Goal: Navigation & Orientation: Go to known website

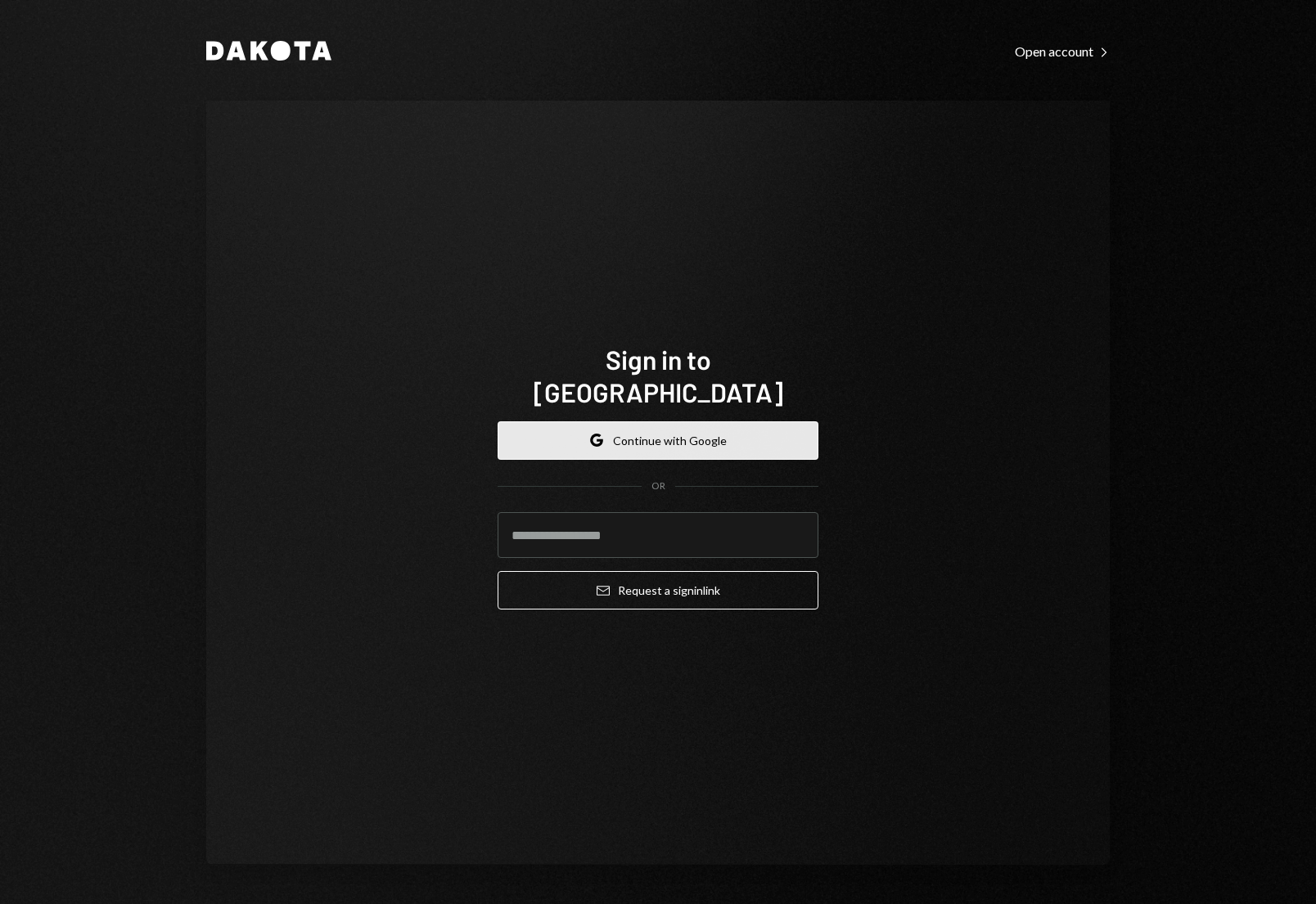
click at [664, 421] on button "Google Continue with Google" at bounding box center [658, 440] width 320 height 39
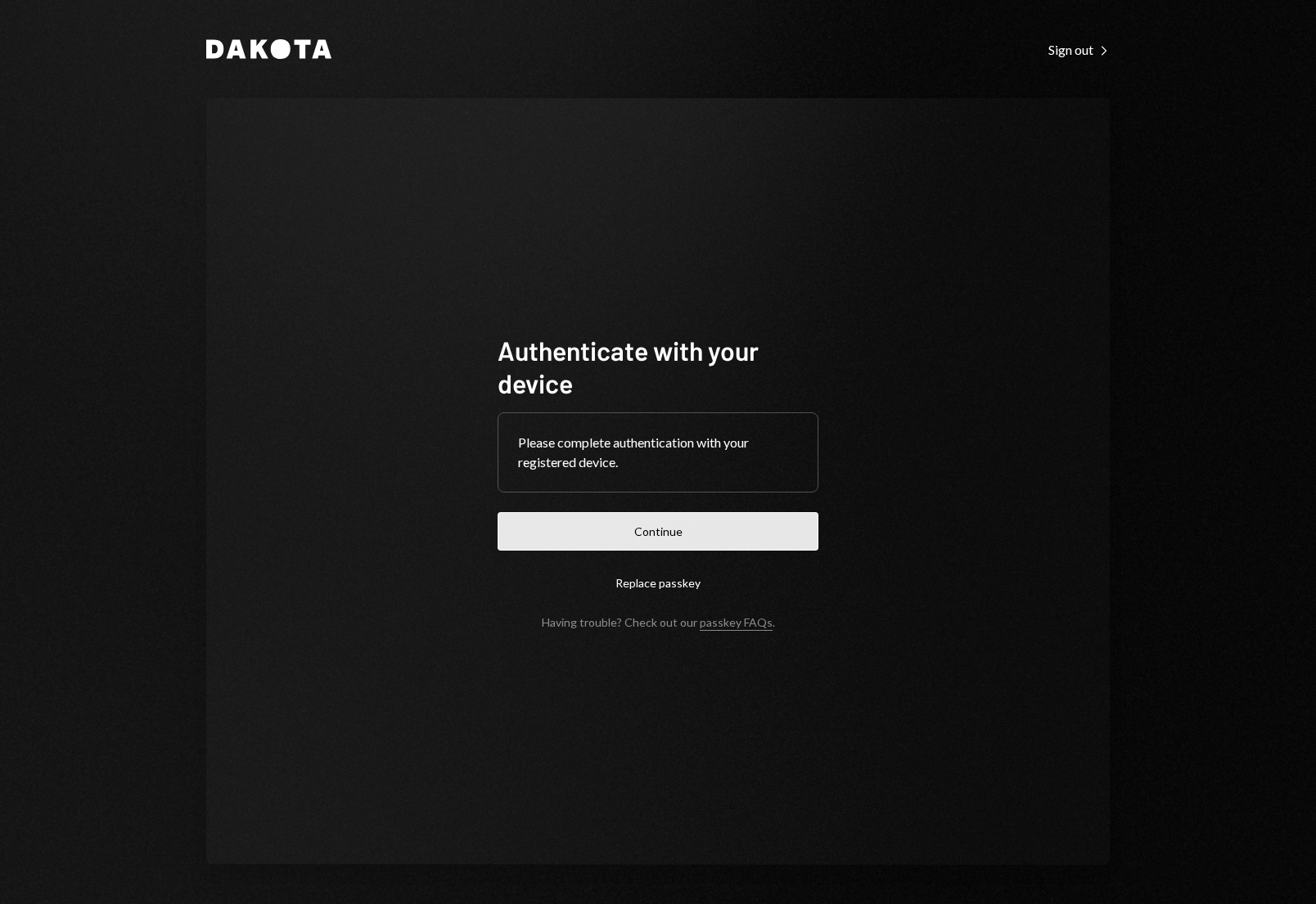
click at [763, 519] on button "Continue" at bounding box center [658, 532] width 320 height 39
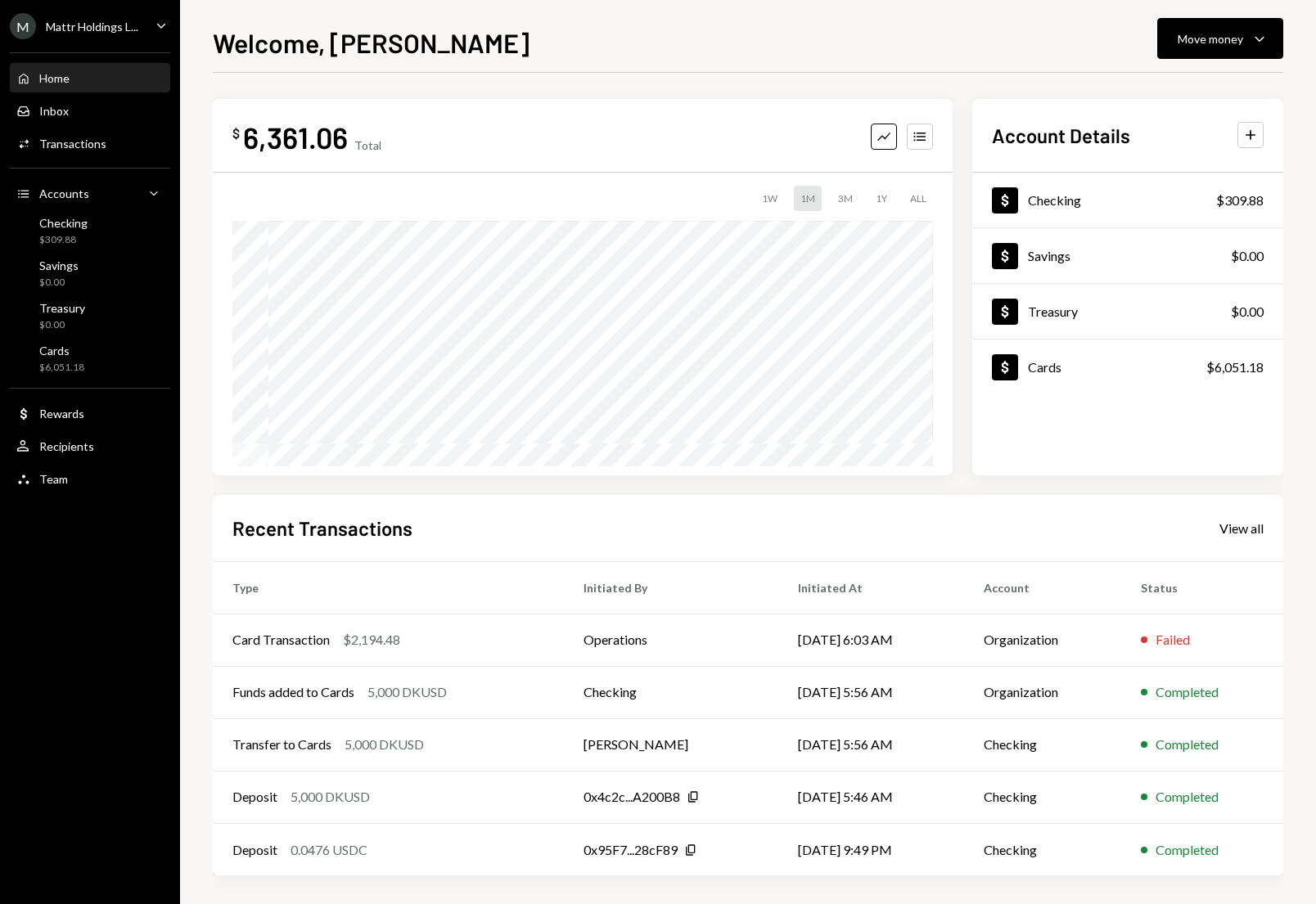
click at [76, 23] on div "Mattr Holdings L..." at bounding box center [92, 26] width 92 height 14
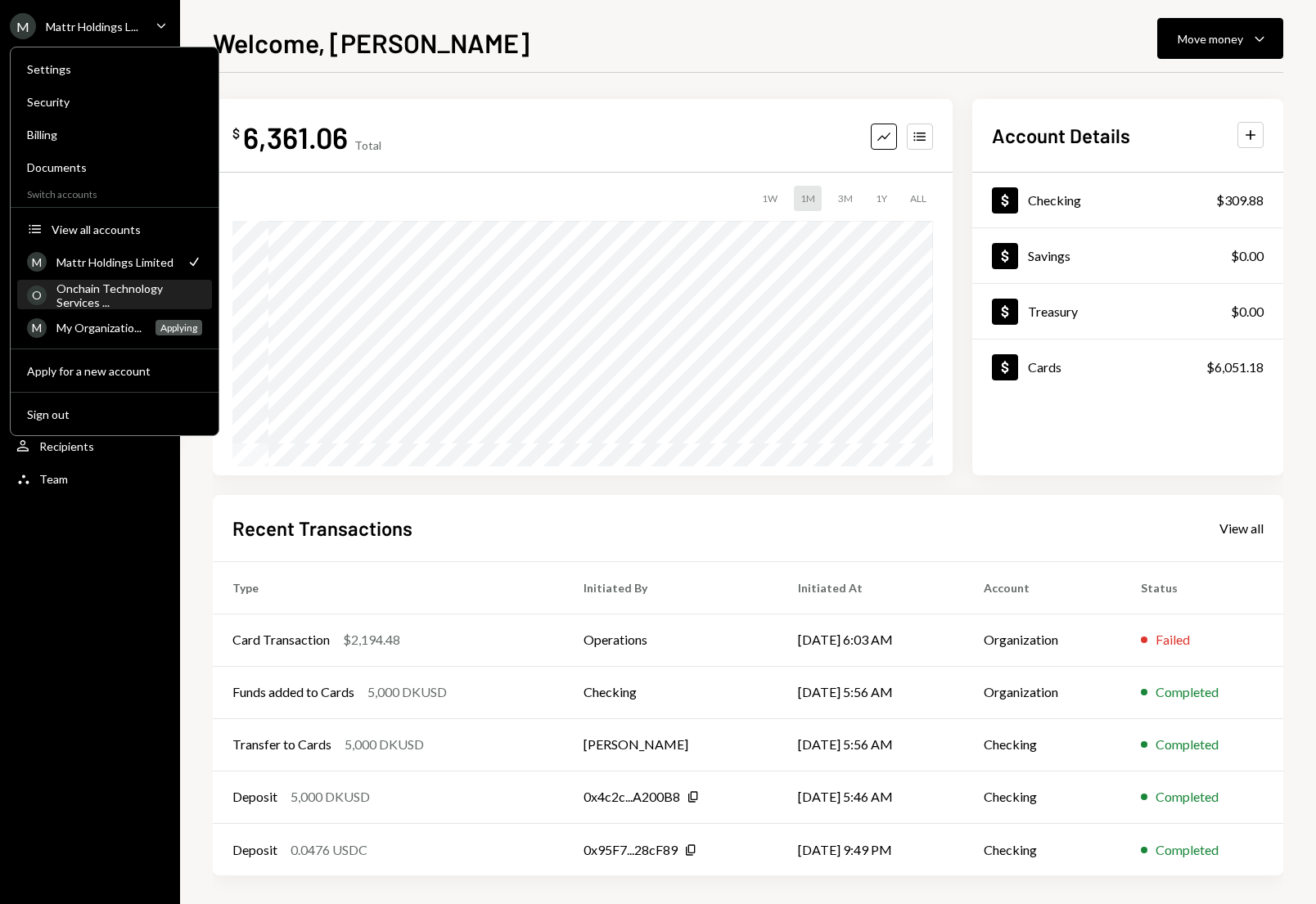
click at [111, 292] on div "Onchain Technology Services ..." at bounding box center [129, 295] width 146 height 28
